Goal: Entertainment & Leisure: Consume media (video, audio)

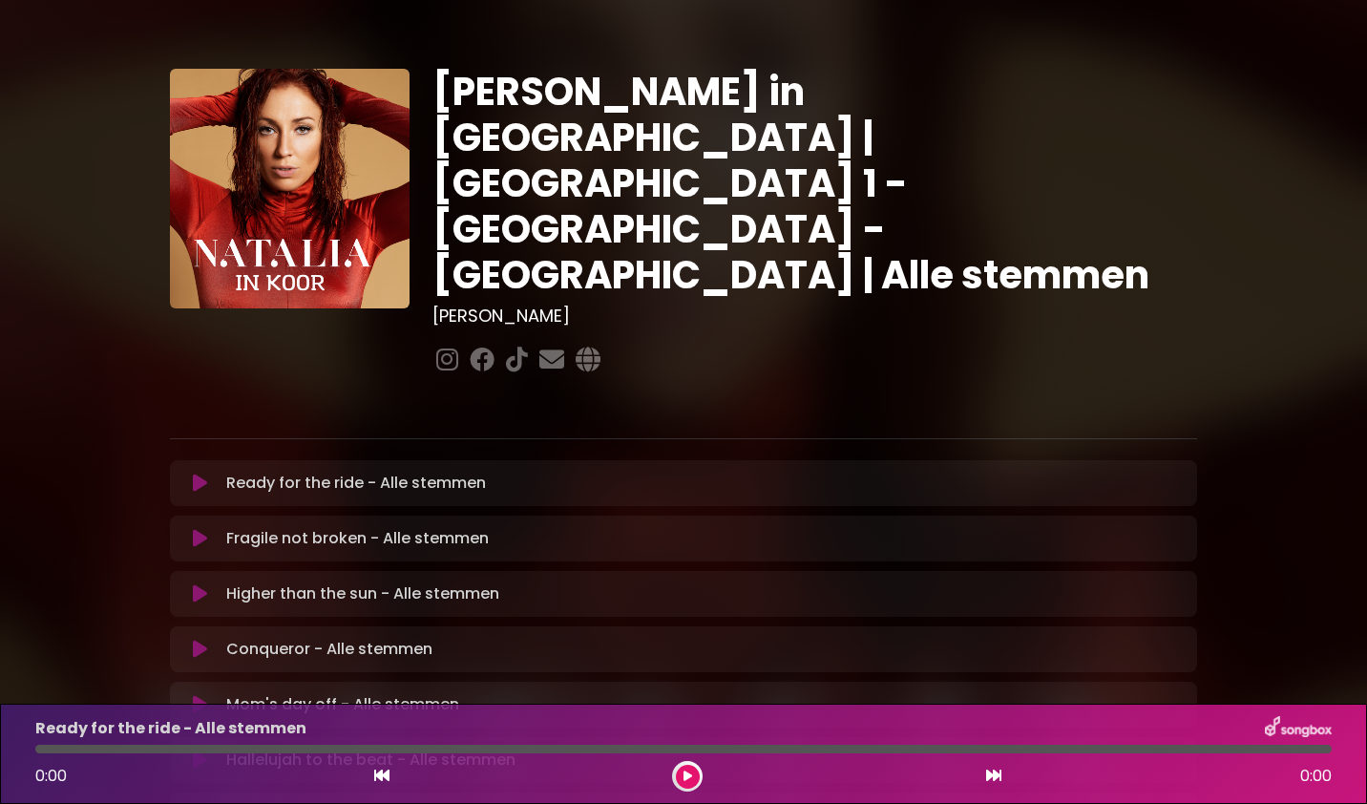
click at [203, 473] on icon at bounding box center [200, 482] width 14 height 19
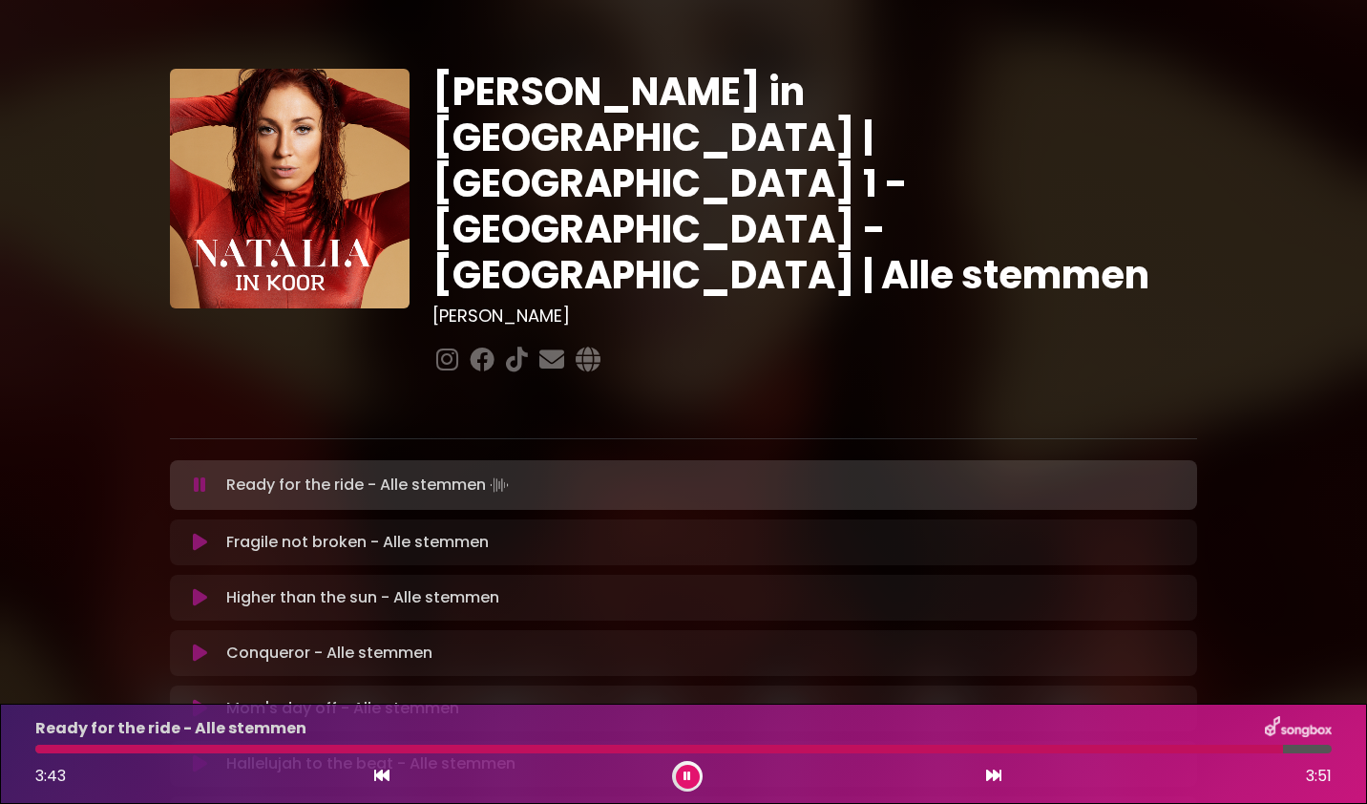
click at [683, 773] on icon at bounding box center [687, 775] width 8 height 11
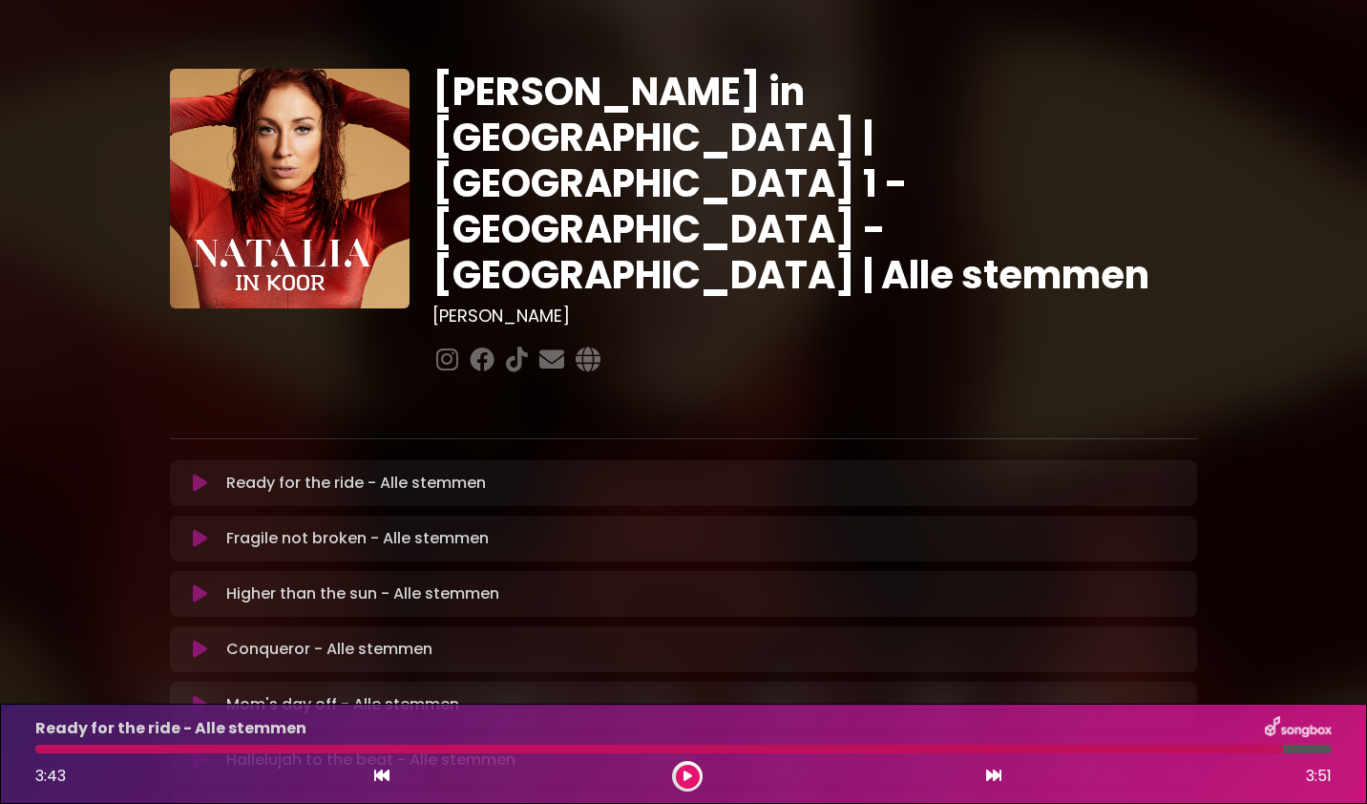
click at [680, 776] on button at bounding box center [688, 776] width 24 height 24
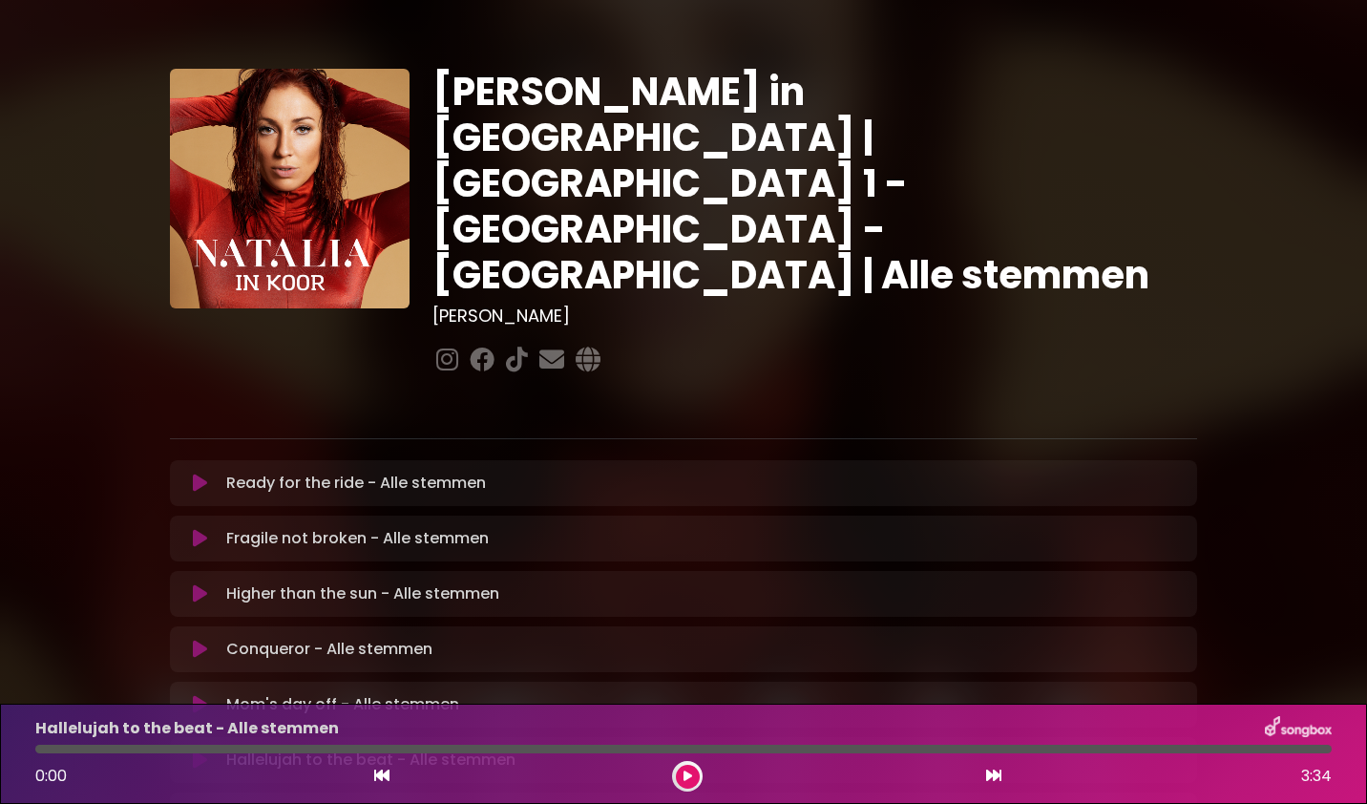
click at [685, 776] on icon at bounding box center [687, 775] width 9 height 11
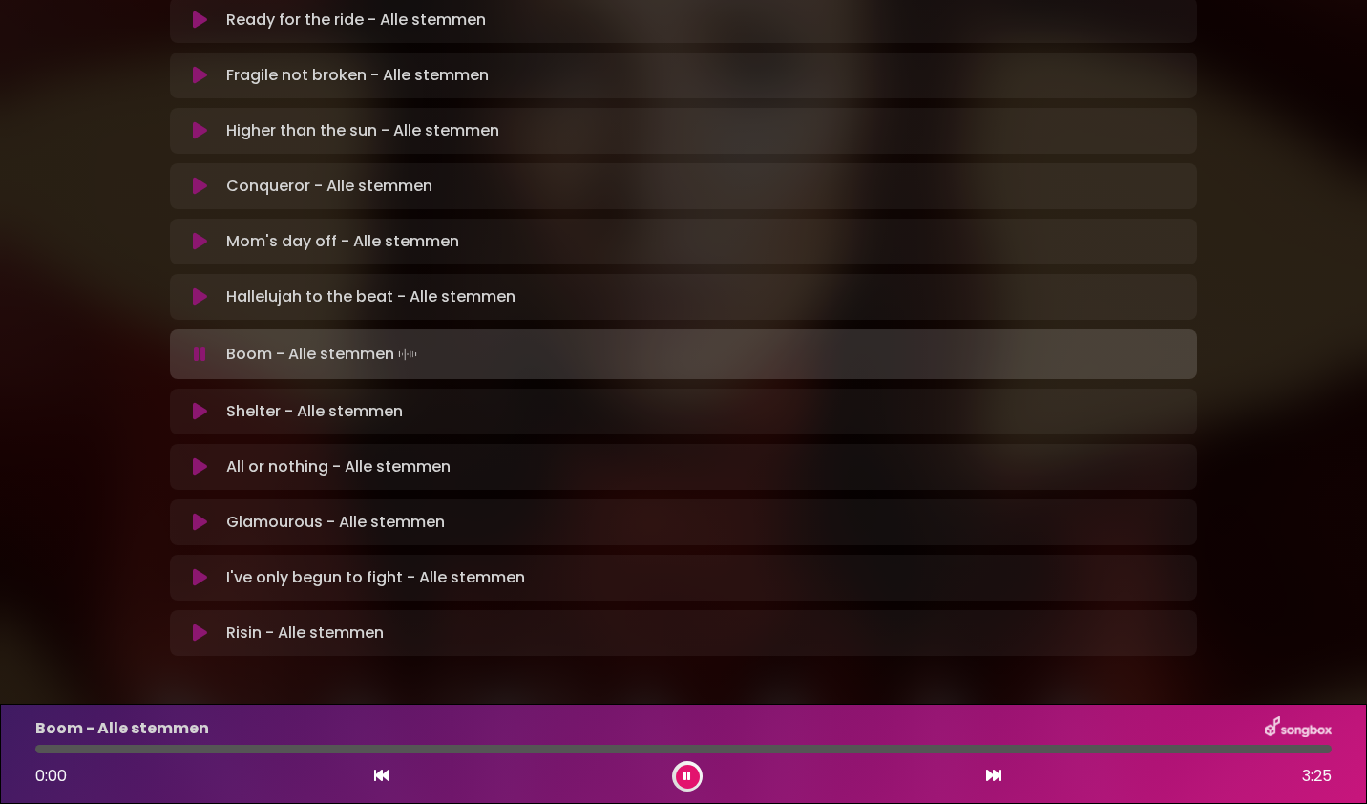
scroll to position [467, 0]
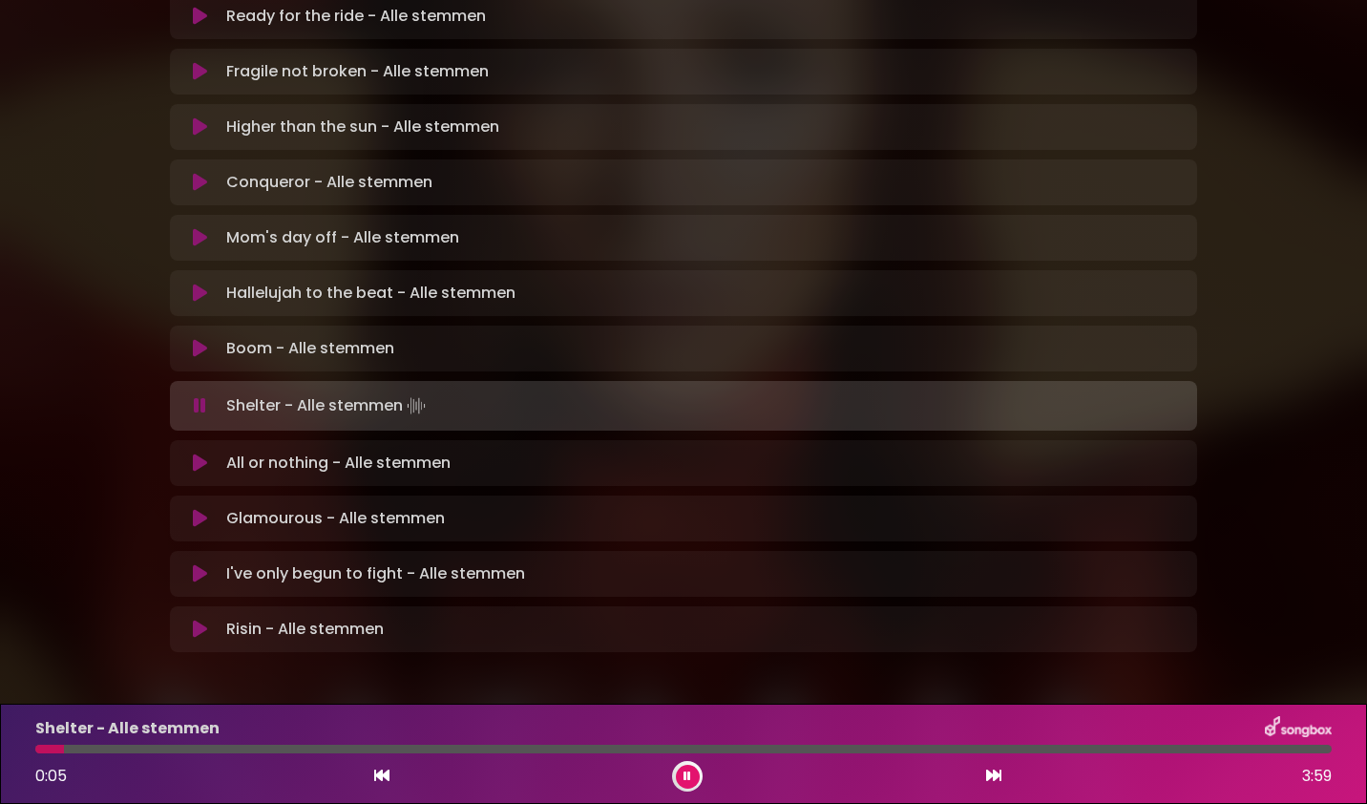
click at [62, 357] on div "[PERSON_NAME] in [GEOGRAPHIC_DATA] | [GEOGRAPHIC_DATA] 1 - [GEOGRAPHIC_DATA] - …" at bounding box center [683, 120] width 1260 height 1128
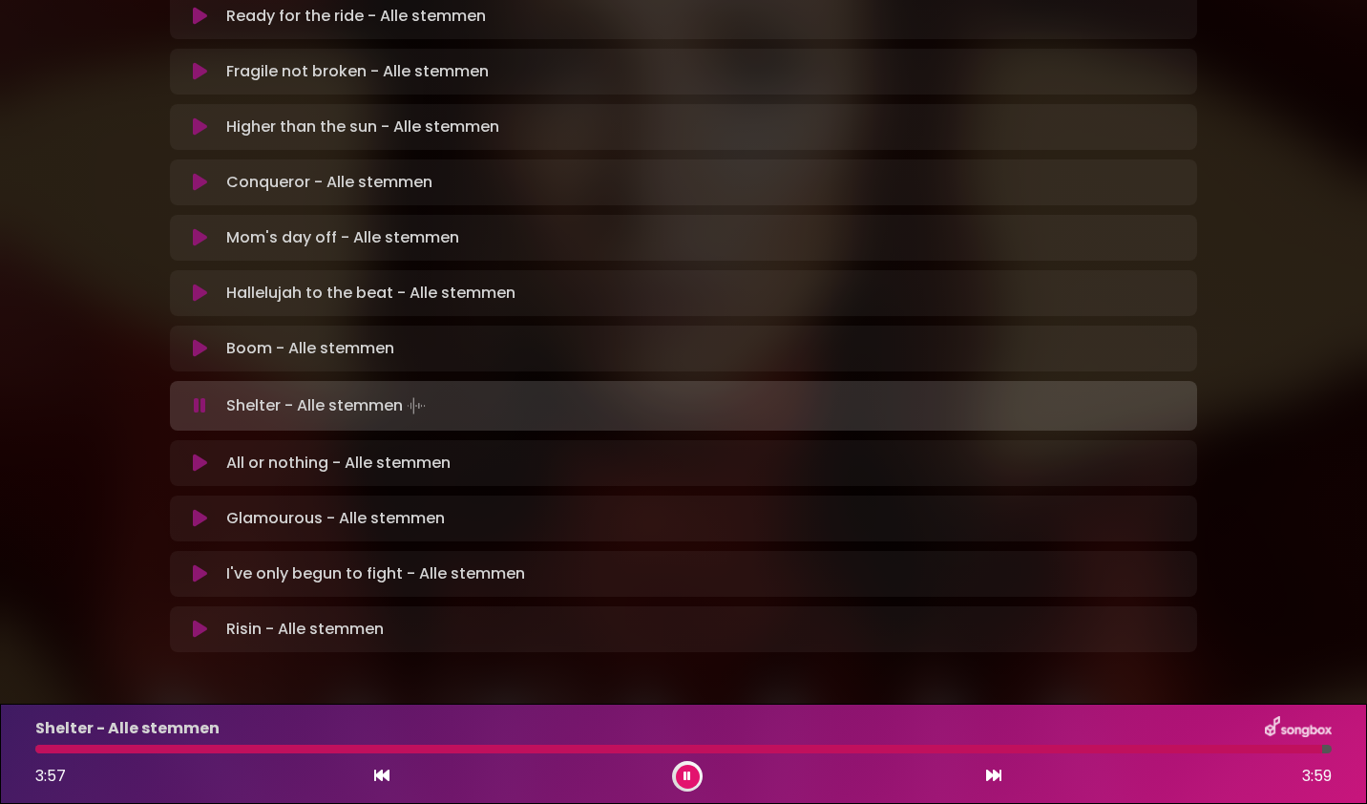
click at [686, 785] on button at bounding box center [688, 776] width 24 height 24
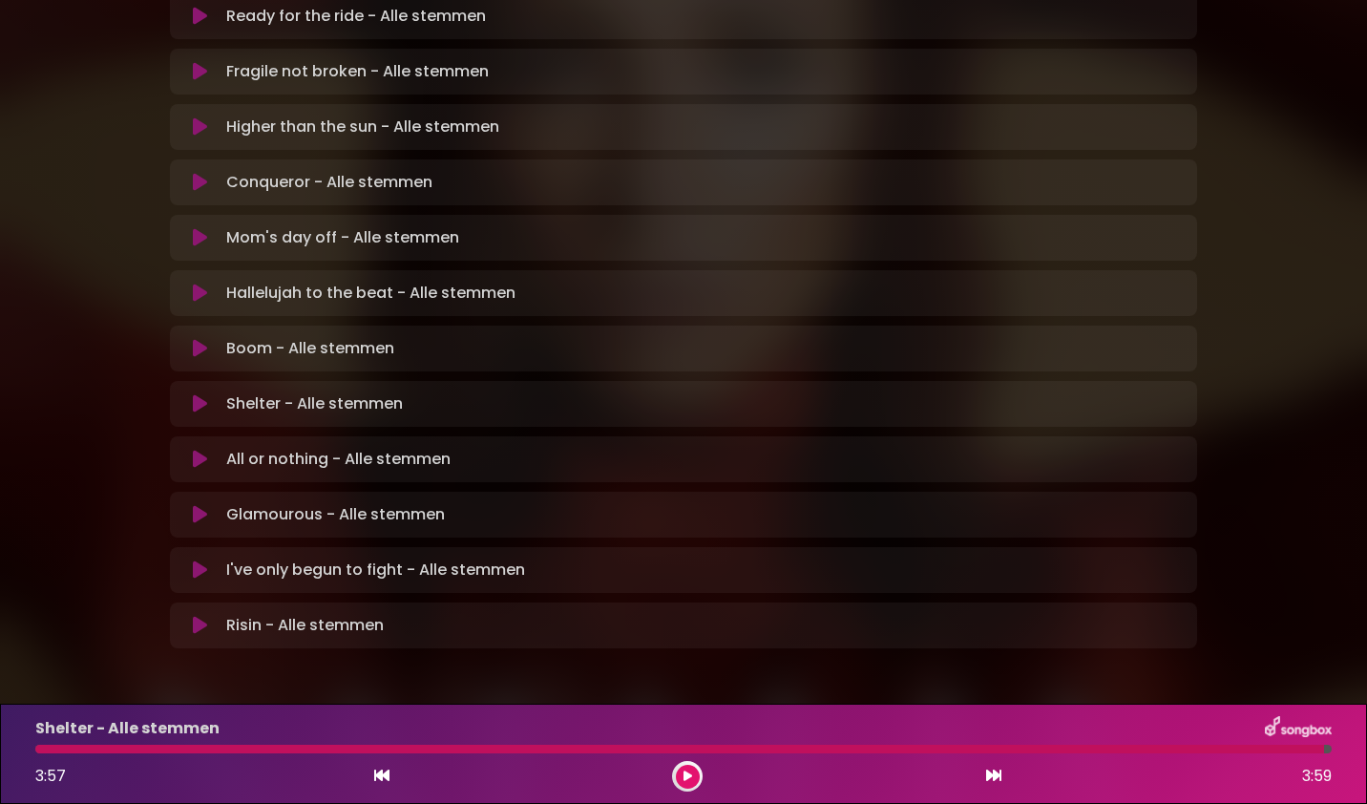
scroll to position [463, 0]
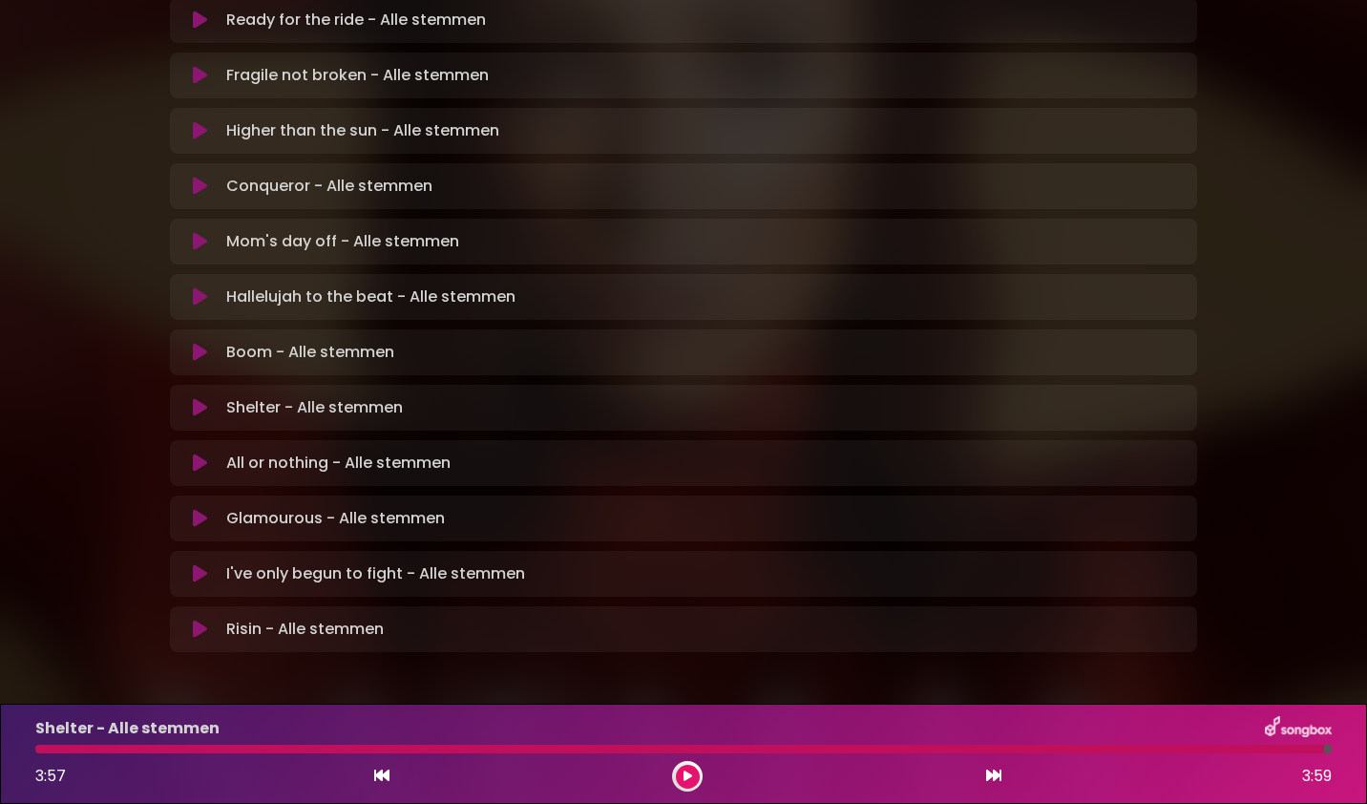
click at [687, 776] on icon at bounding box center [687, 775] width 9 height 11
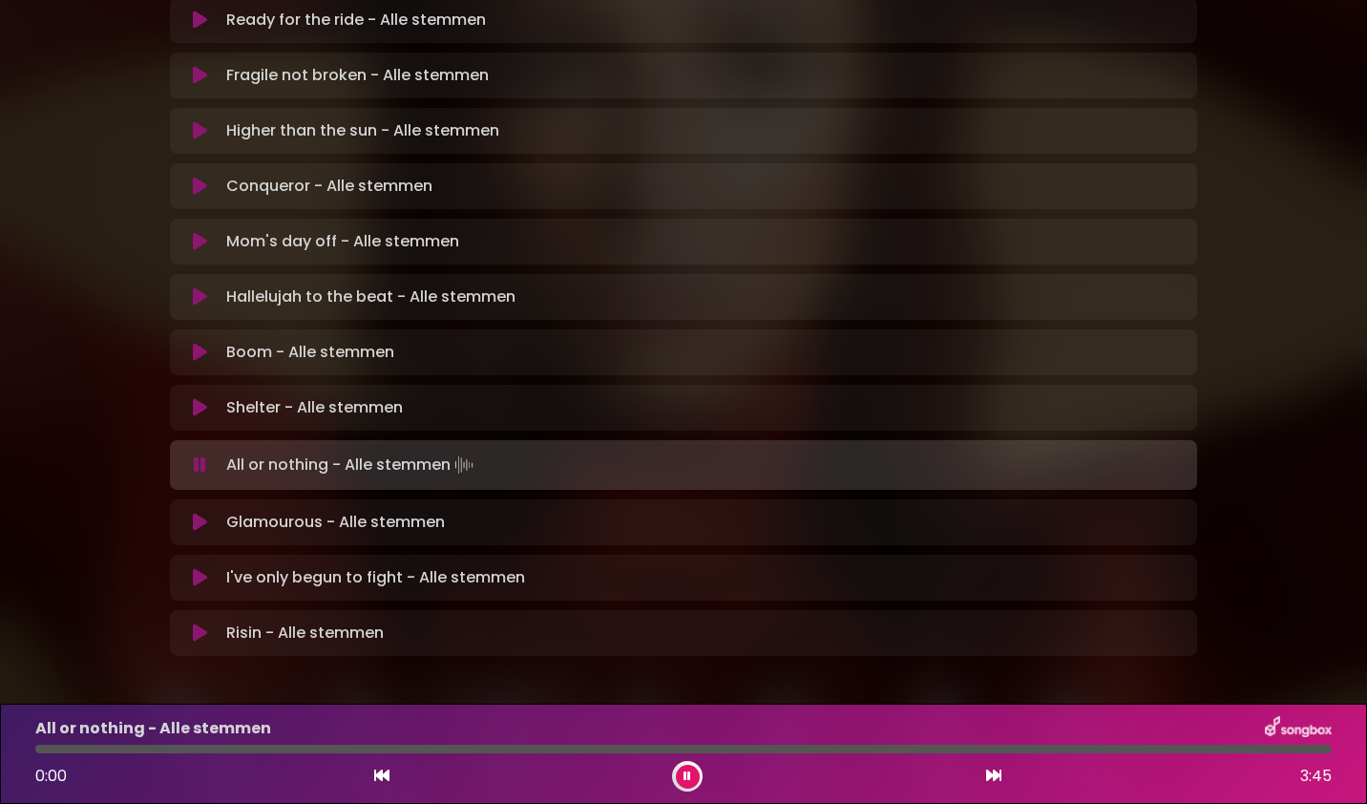
scroll to position [467, 0]
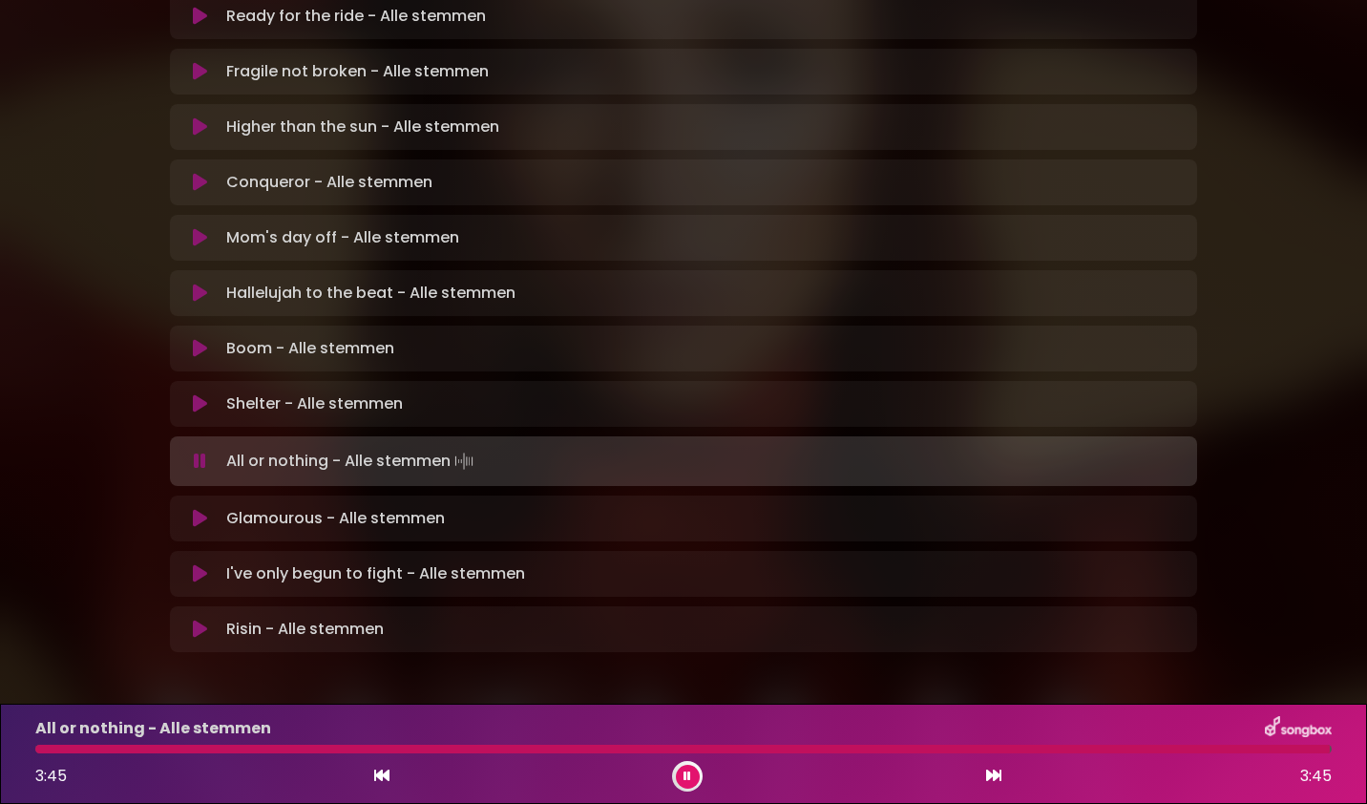
click at [688, 784] on button at bounding box center [688, 776] width 24 height 24
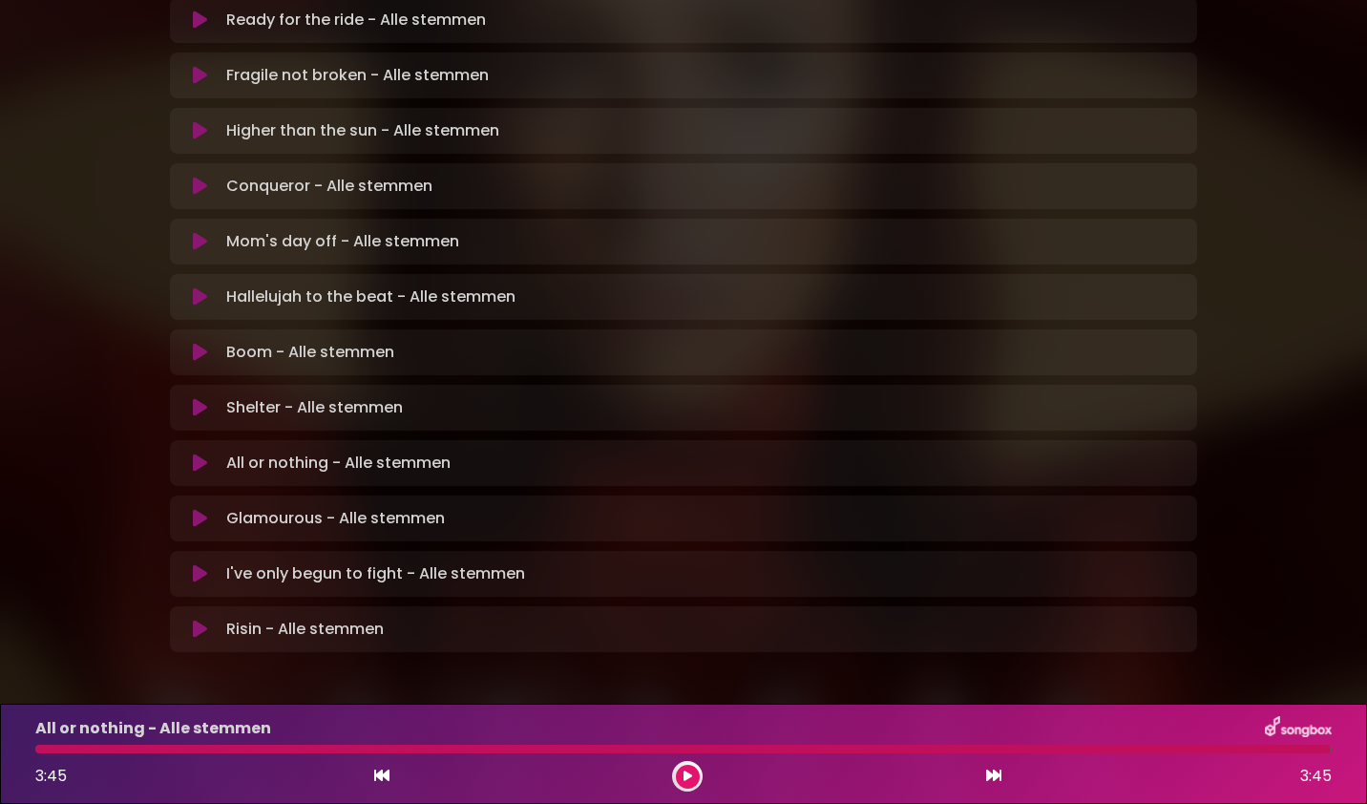
click at [688, 784] on button at bounding box center [688, 776] width 24 height 24
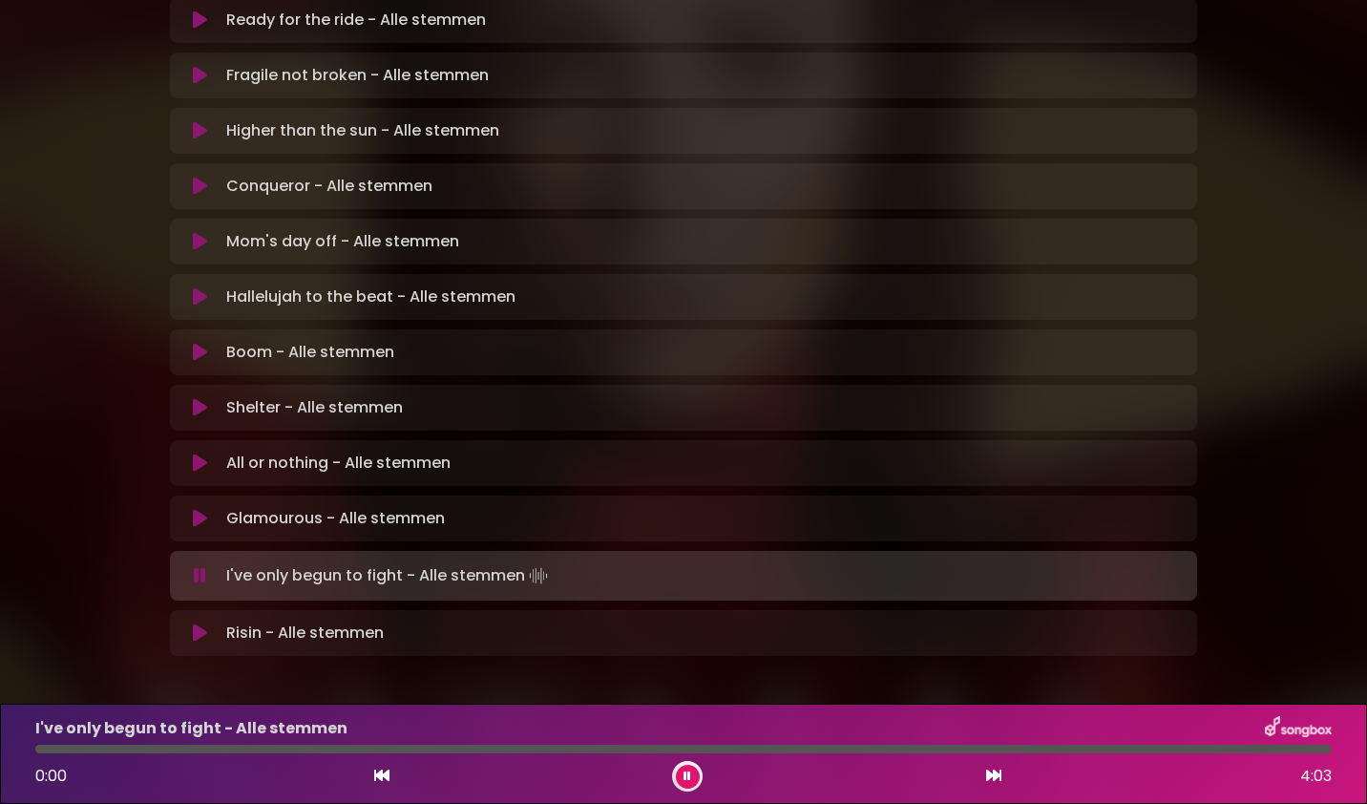
scroll to position [467, 0]
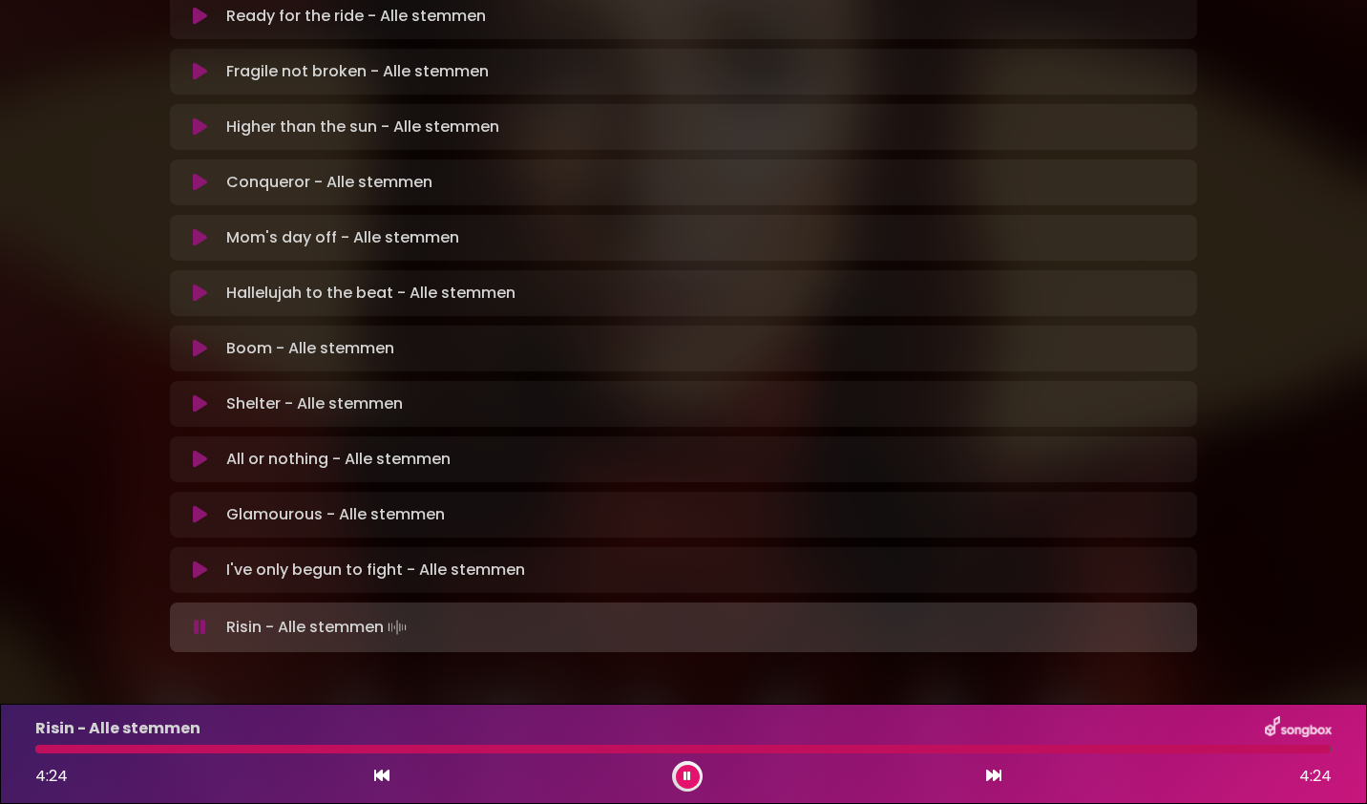
click at [687, 777] on icon at bounding box center [687, 775] width 8 height 11
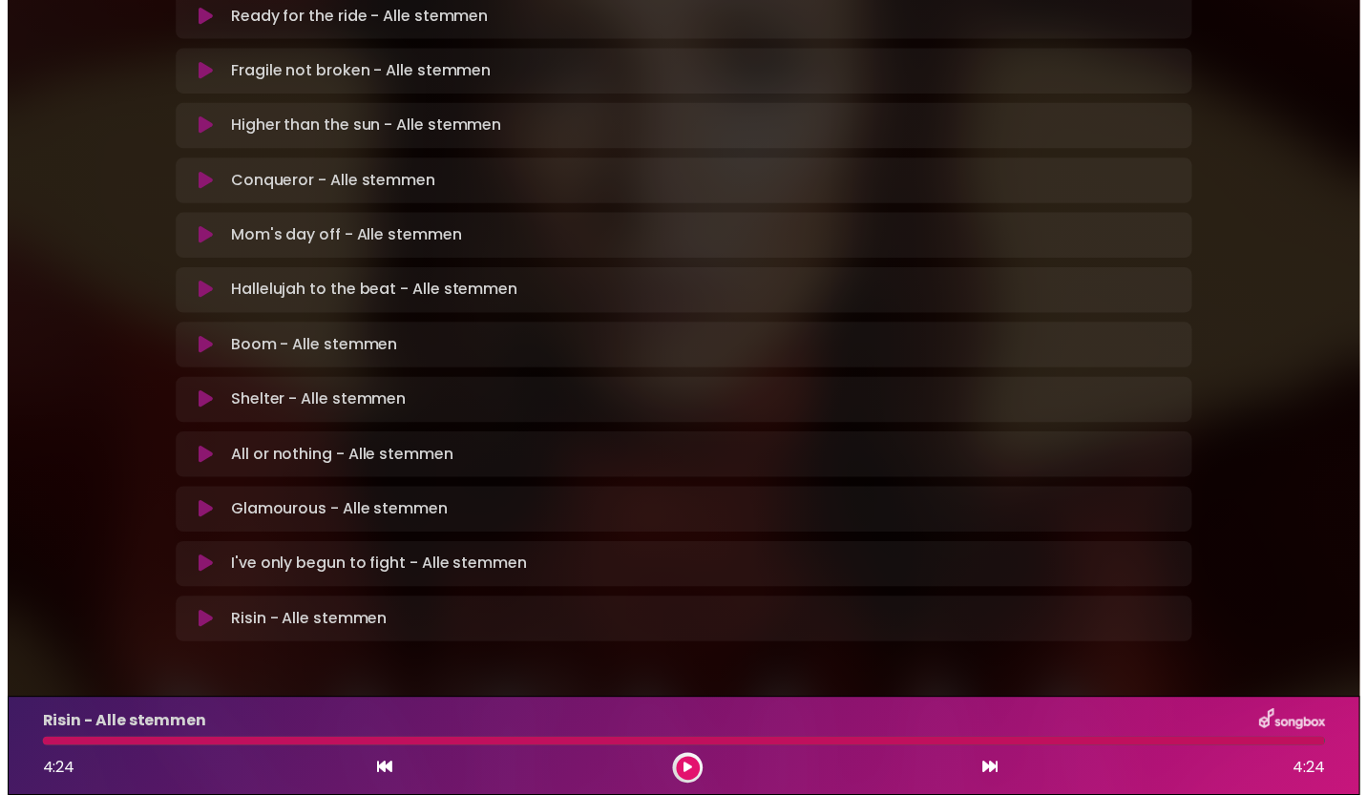
scroll to position [463, 0]
